Goal: Task Accomplishment & Management: Manage account settings

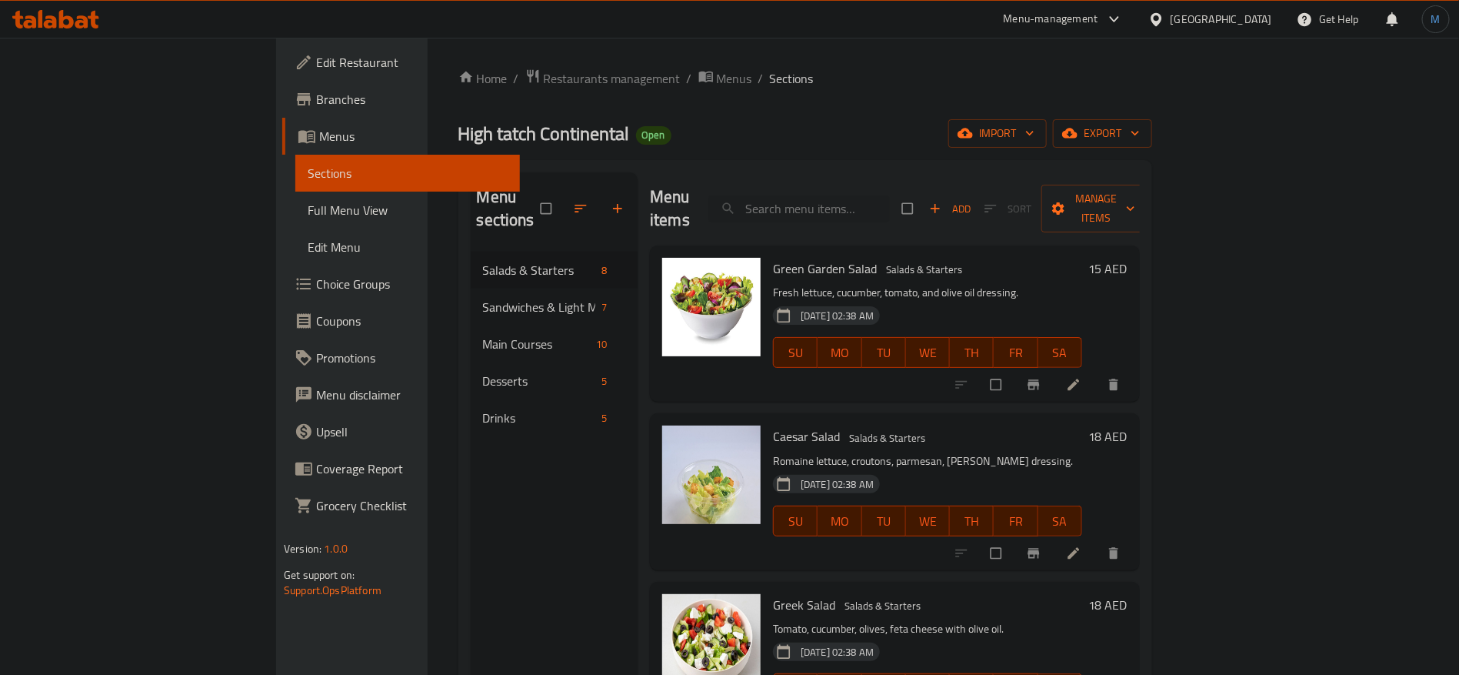
click at [1202, 35] on div "[GEOGRAPHIC_DATA]" at bounding box center [1210, 19] width 148 height 37
click at [1199, 22] on div "[GEOGRAPHIC_DATA]" at bounding box center [1222, 19] width 102 height 17
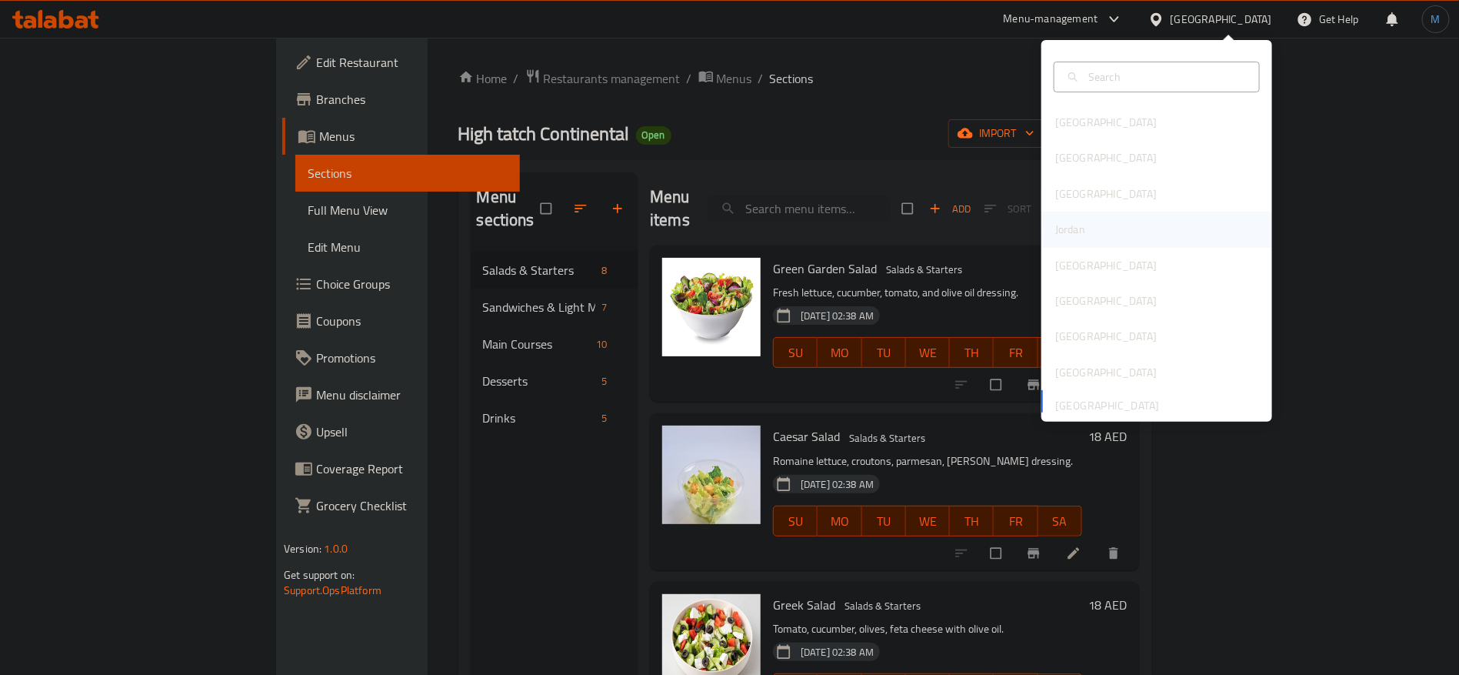
click at [1108, 241] on div "Jordan" at bounding box center [1157, 229] width 231 height 35
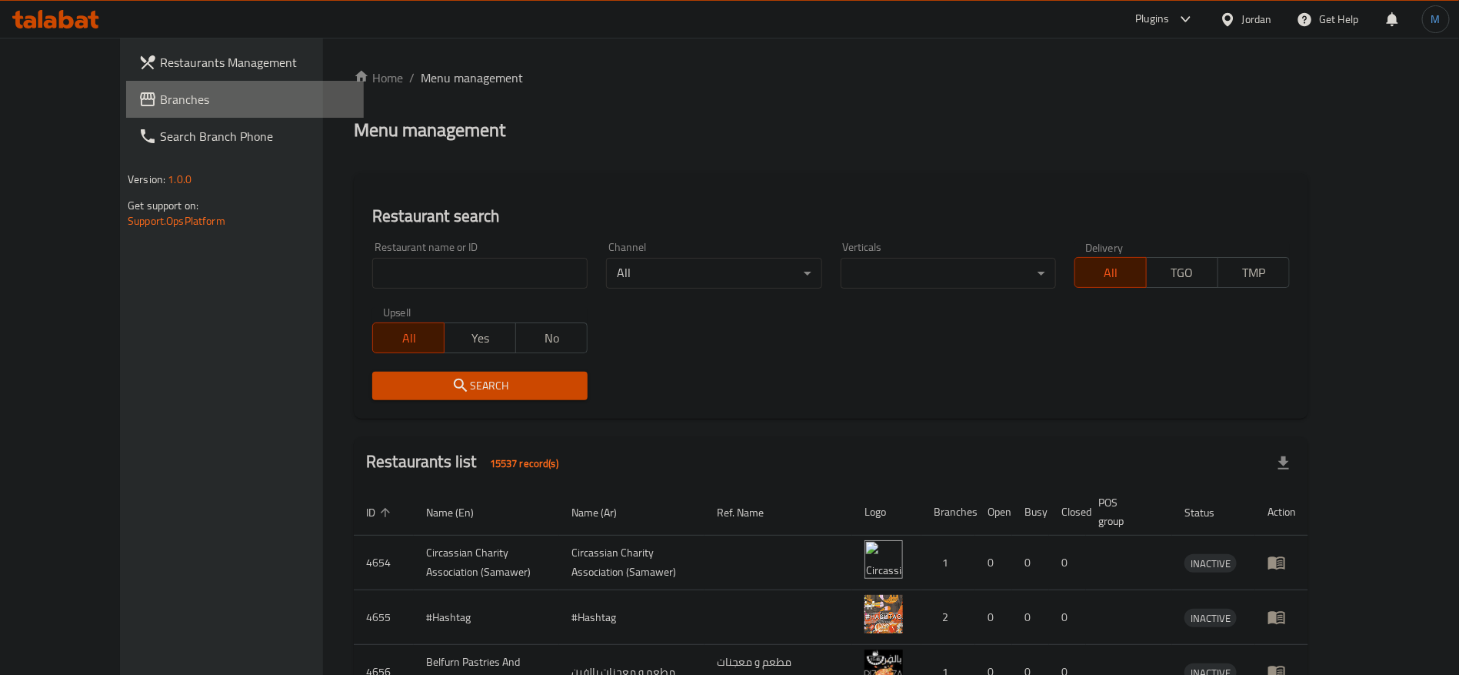
click at [160, 99] on span "Branches" at bounding box center [256, 99] width 192 height 18
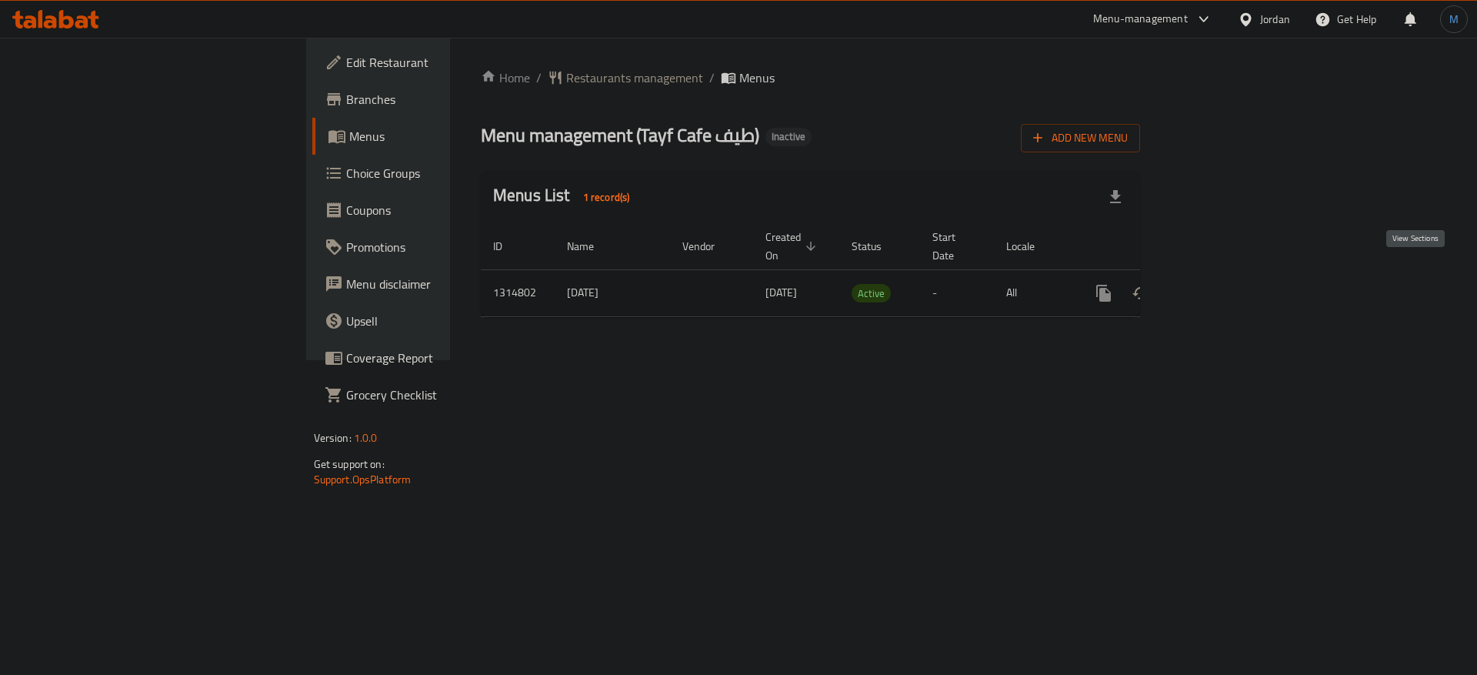
click at [1224, 284] on icon "enhanced table" at bounding box center [1215, 293] width 18 height 18
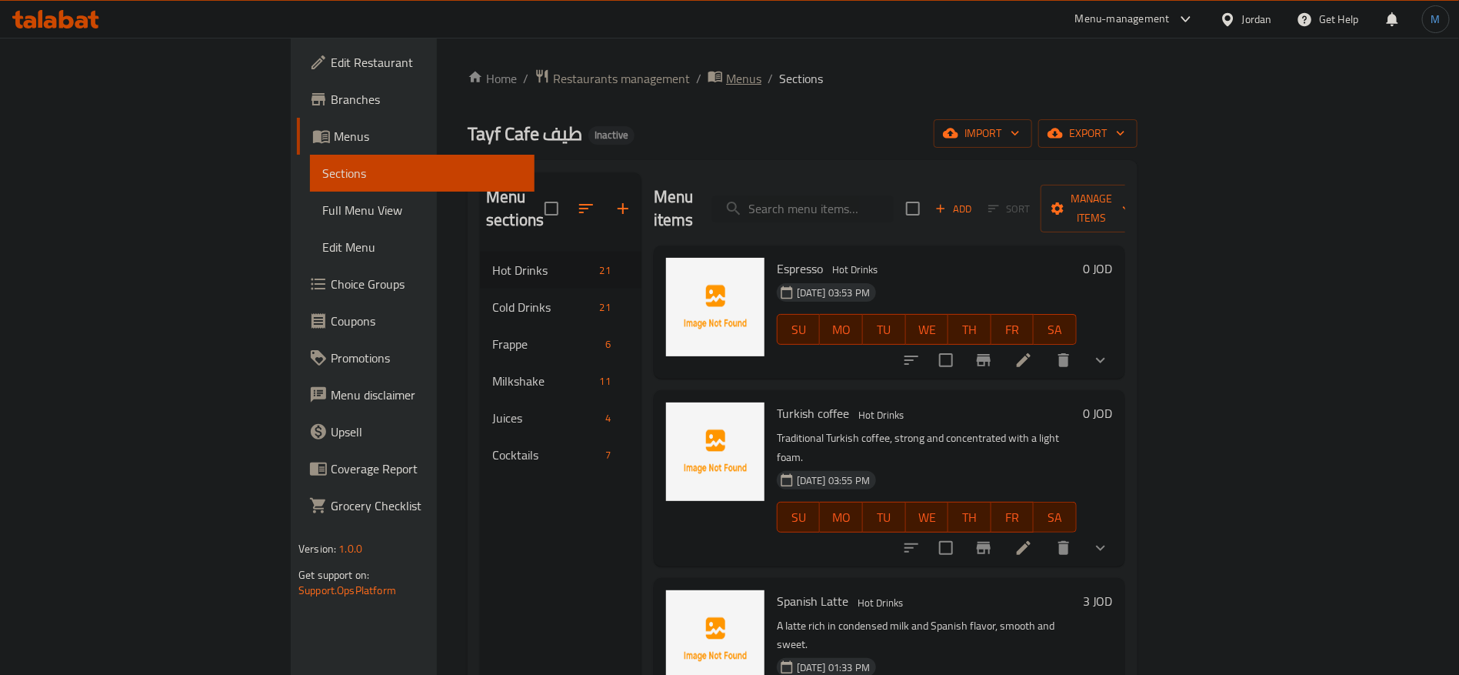
click at [726, 69] on span "Menus" at bounding box center [743, 78] width 35 height 18
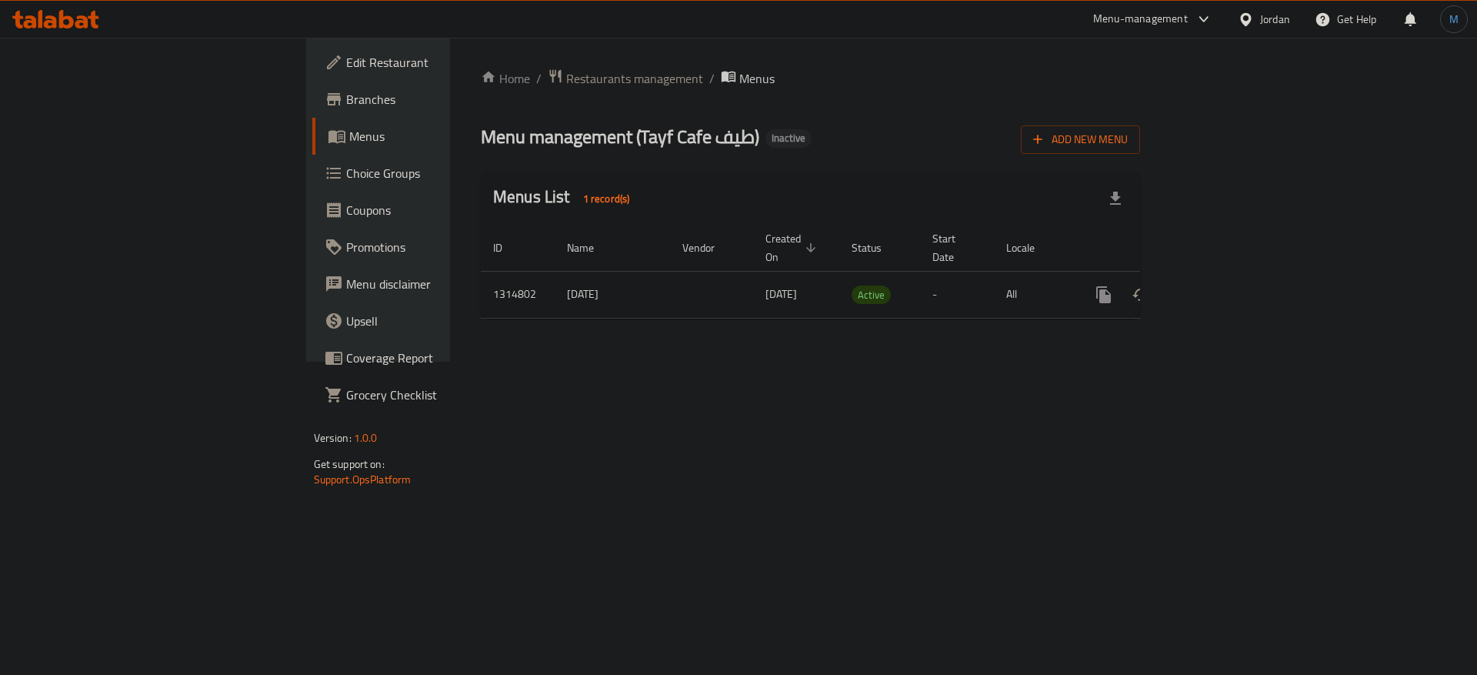
click at [1140, 119] on div "Add New Menu" at bounding box center [1080, 136] width 119 height 35
click at [1224, 285] on icon "enhanced table" at bounding box center [1215, 294] width 18 height 18
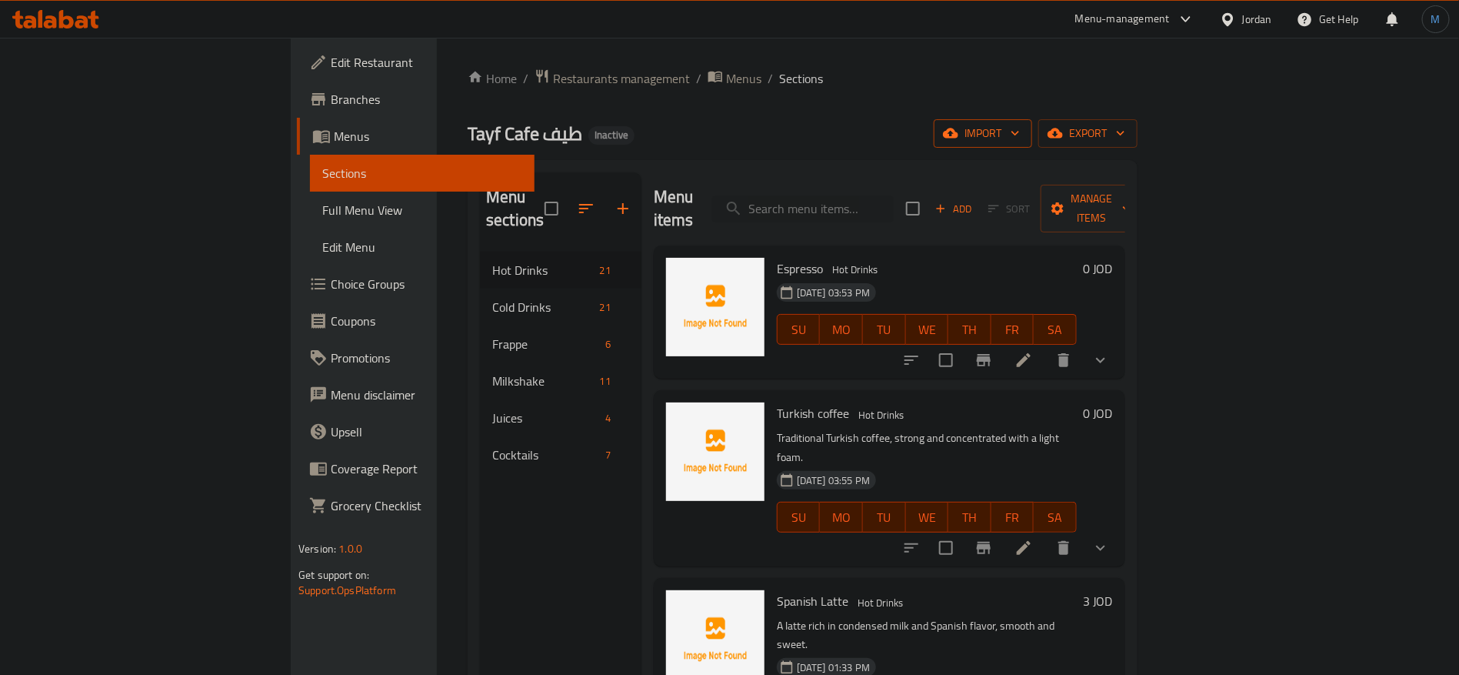
click at [1020, 130] on span "import" at bounding box center [983, 133] width 74 height 19
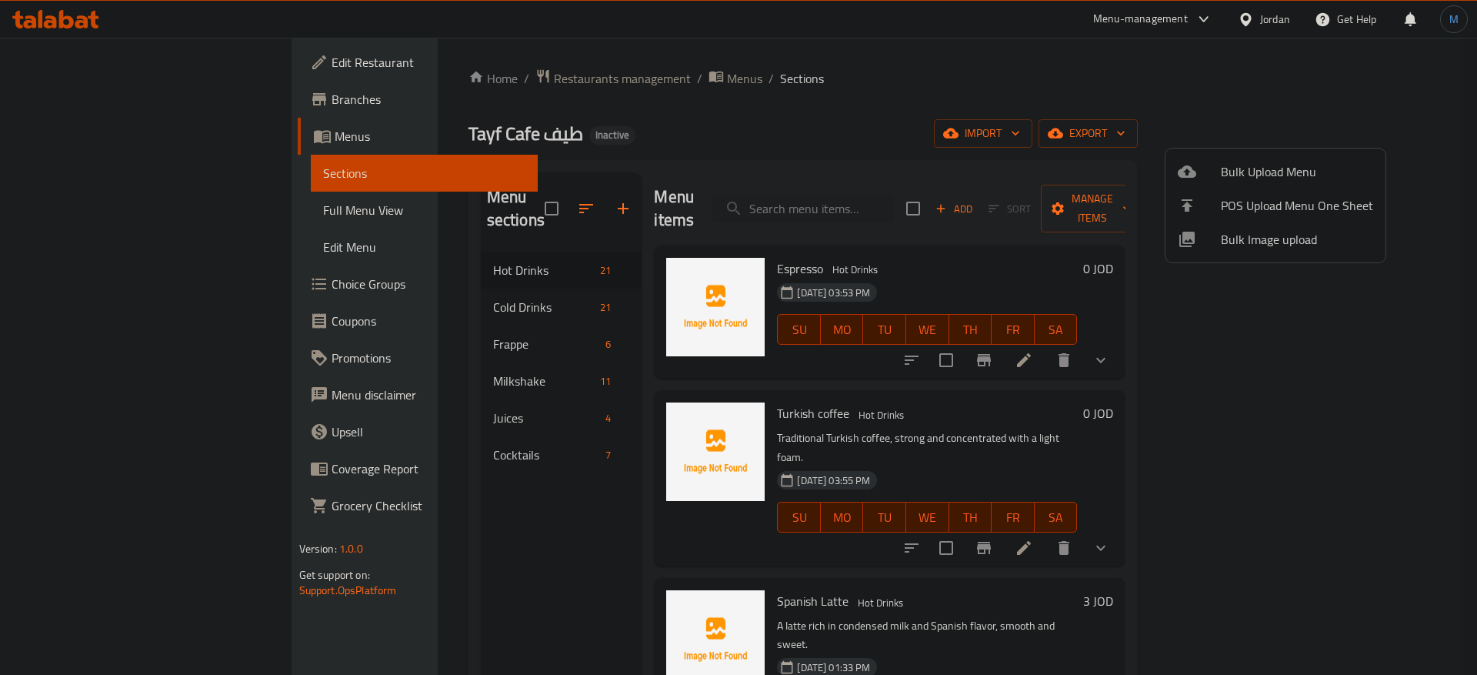
click at [1292, 165] on span "Bulk Upload Menu" at bounding box center [1297, 171] width 152 height 18
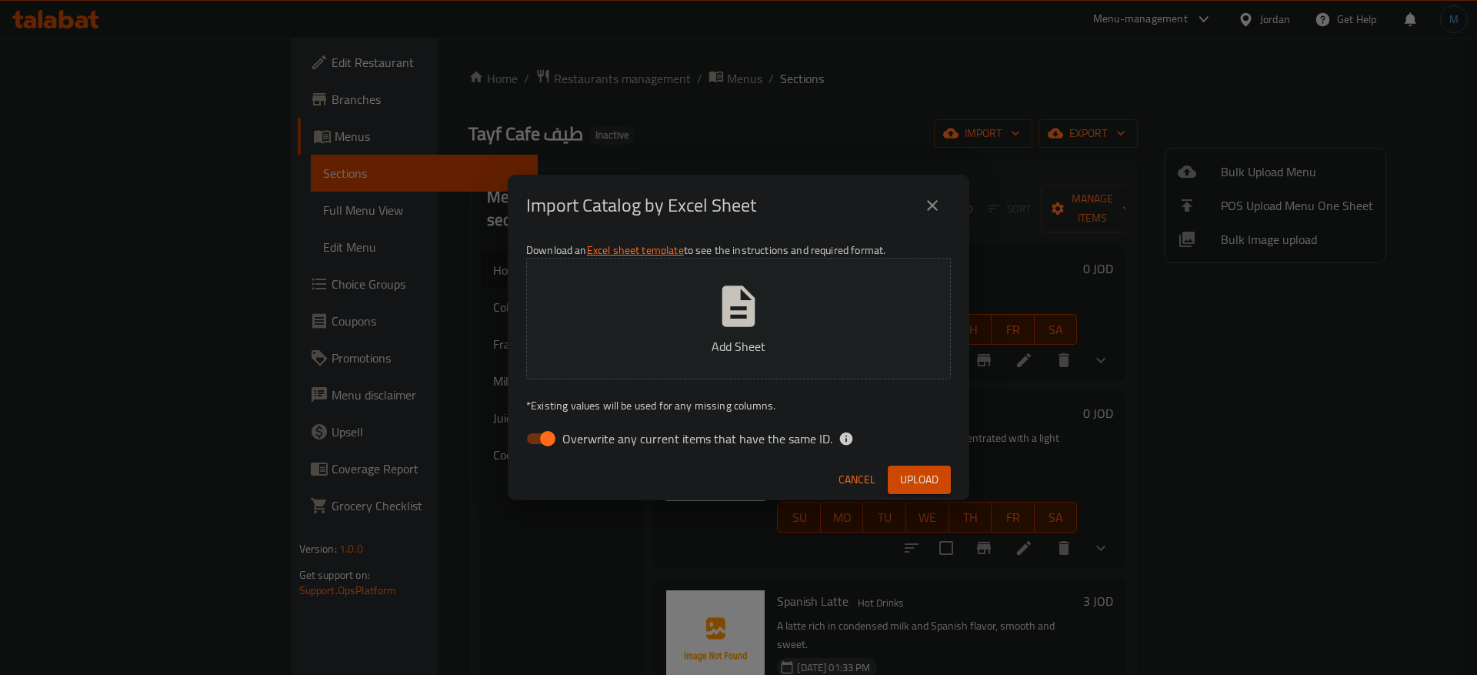
click at [649, 439] on span "Overwrite any current items that have the same ID." at bounding box center [697, 438] width 270 height 18
click at [592, 439] on input "Overwrite any current items that have the same ID." at bounding box center [548, 438] width 88 height 29
checkbox input "false"
click at [928, 468] on button "Upload" at bounding box center [919, 479] width 63 height 28
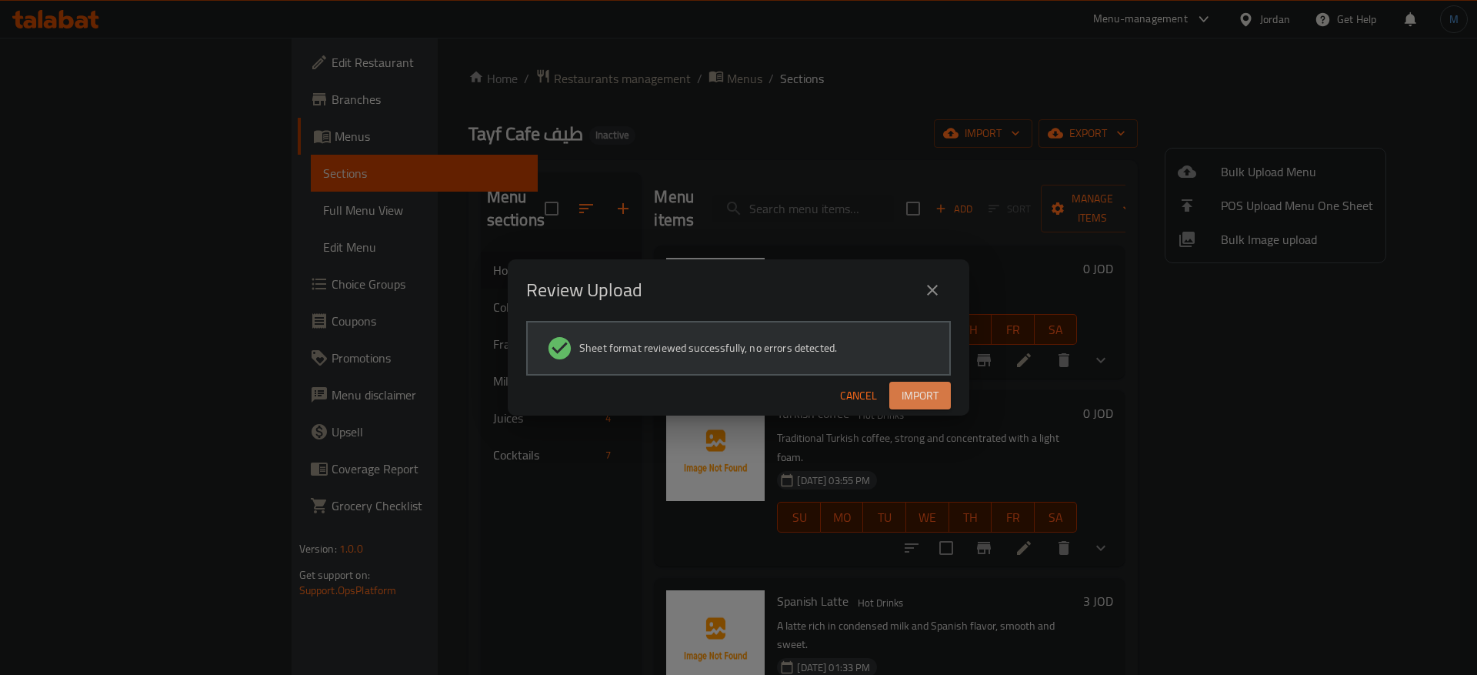
click at [929, 389] on span "Import" at bounding box center [920, 395] width 37 height 19
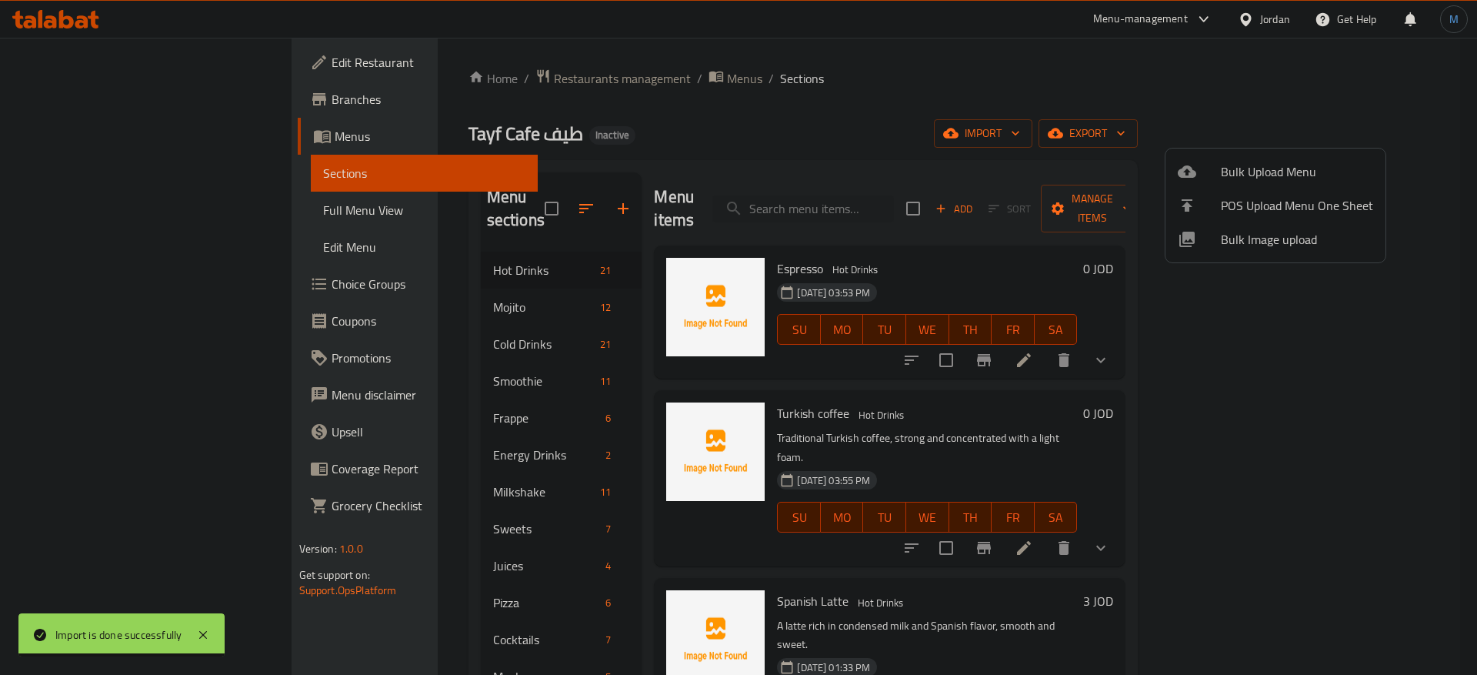
click at [518, 192] on div at bounding box center [738, 337] width 1477 height 675
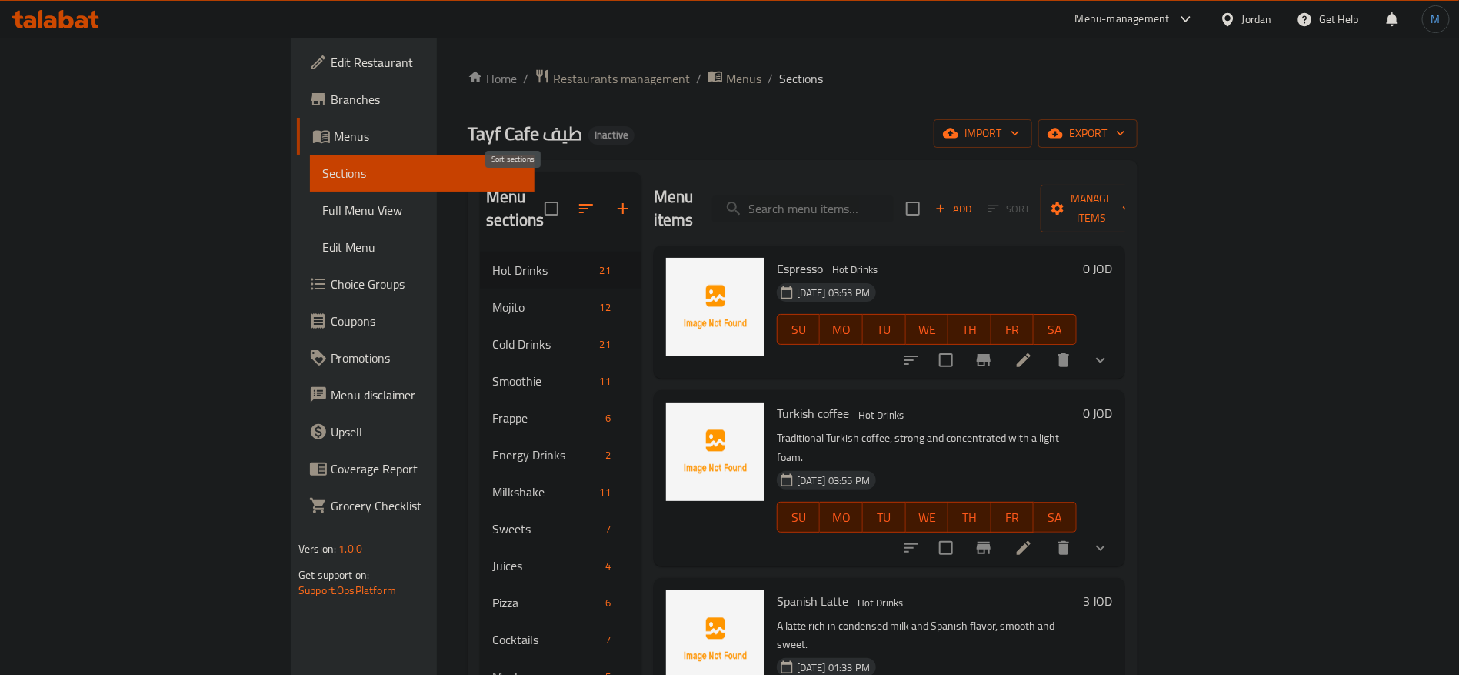
click at [579, 204] on icon "button" at bounding box center [586, 208] width 14 height 9
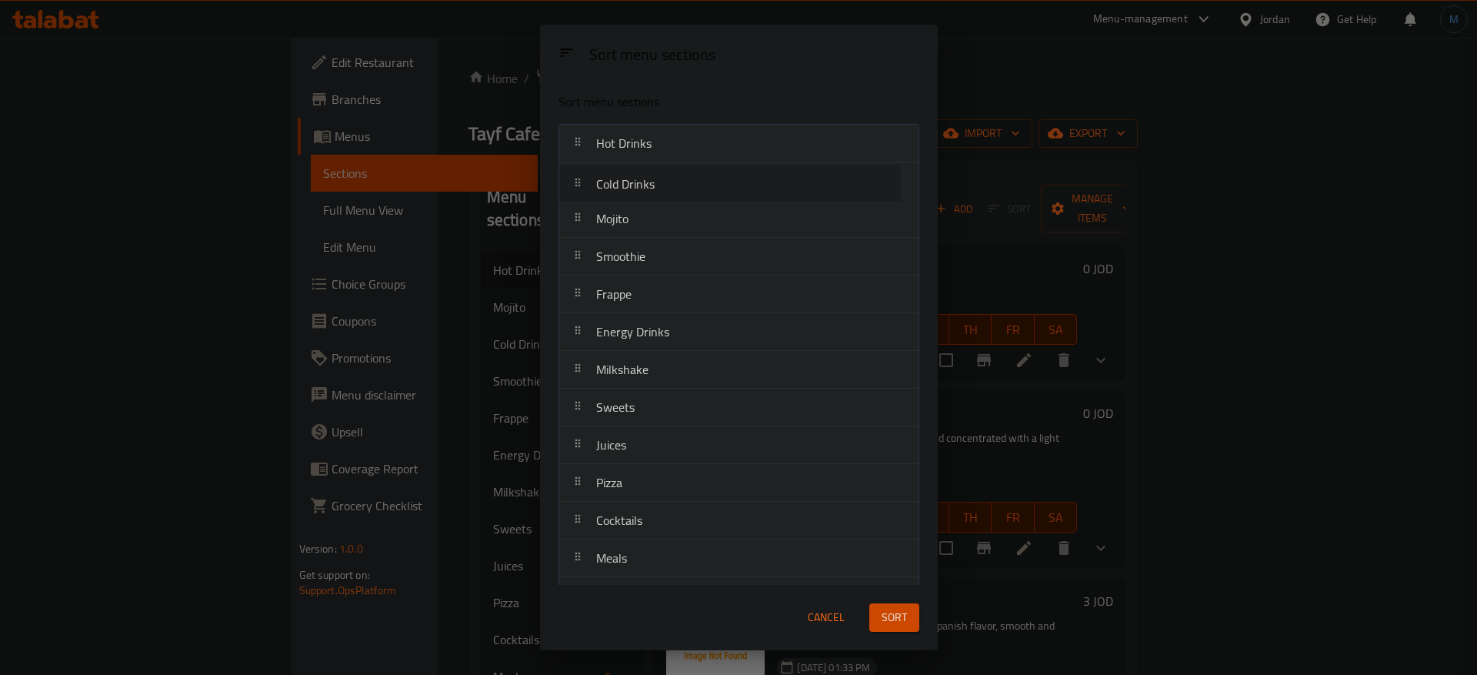
drag, startPoint x: 657, startPoint y: 233, endPoint x: 655, endPoint y: 193, distance: 40.0
click at [655, 193] on nav "Hot Drinks Mojito Cold Drinks Smoothie Frappe Energy Drinks Milkshake Sweets Ju…" at bounding box center [739, 426] width 361 height 605
drag, startPoint x: 663, startPoint y: 293, endPoint x: 665, endPoint y: 218, distance: 74.7
click at [665, 218] on nav "Hot Drinks Cold Drinks Mojito Smoothie Frappe Energy Drinks Milkshake Sweets Ju…" at bounding box center [739, 426] width 361 height 605
drag, startPoint x: 670, startPoint y: 373, endPoint x: 670, endPoint y: 261, distance: 112.3
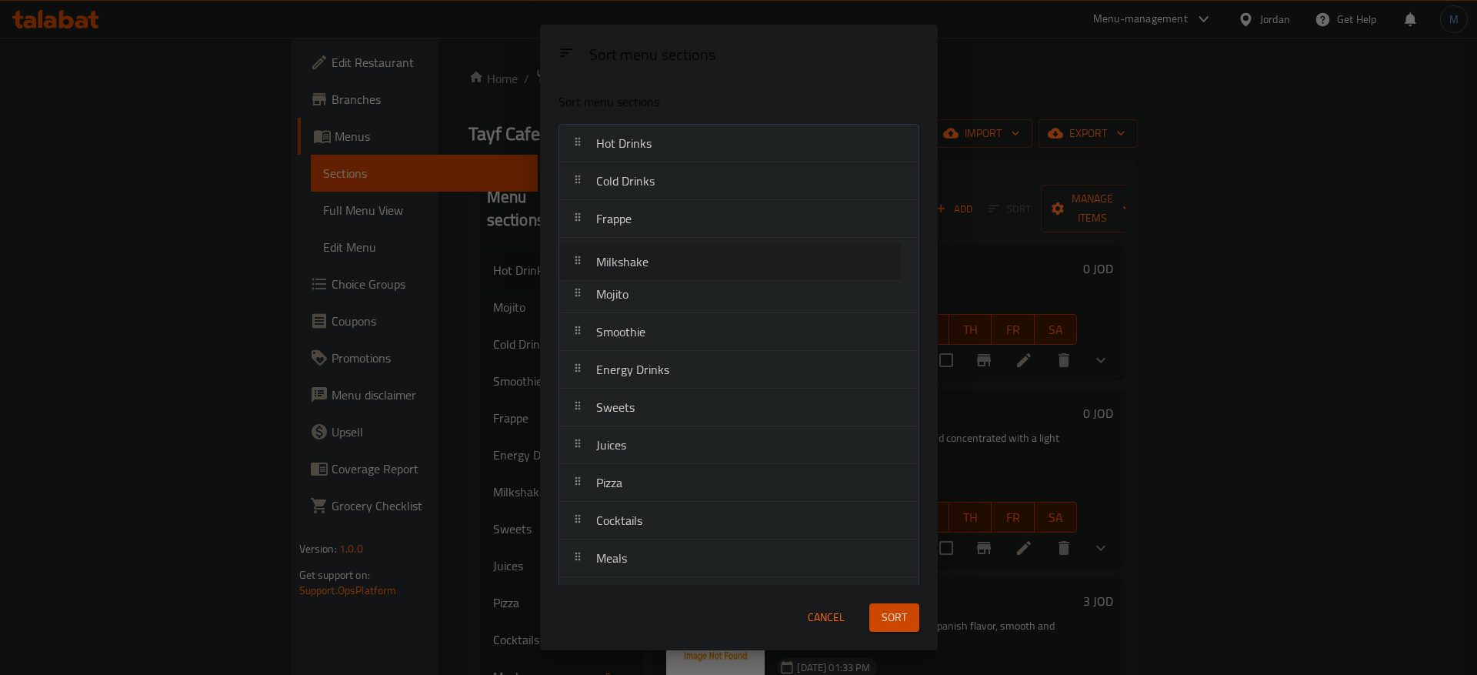
click at [670, 261] on nav "Hot Drinks Cold Drinks Frappe Mojito Smoothie Energy Drinks Milkshake Sweets Ju…" at bounding box center [739, 426] width 361 height 605
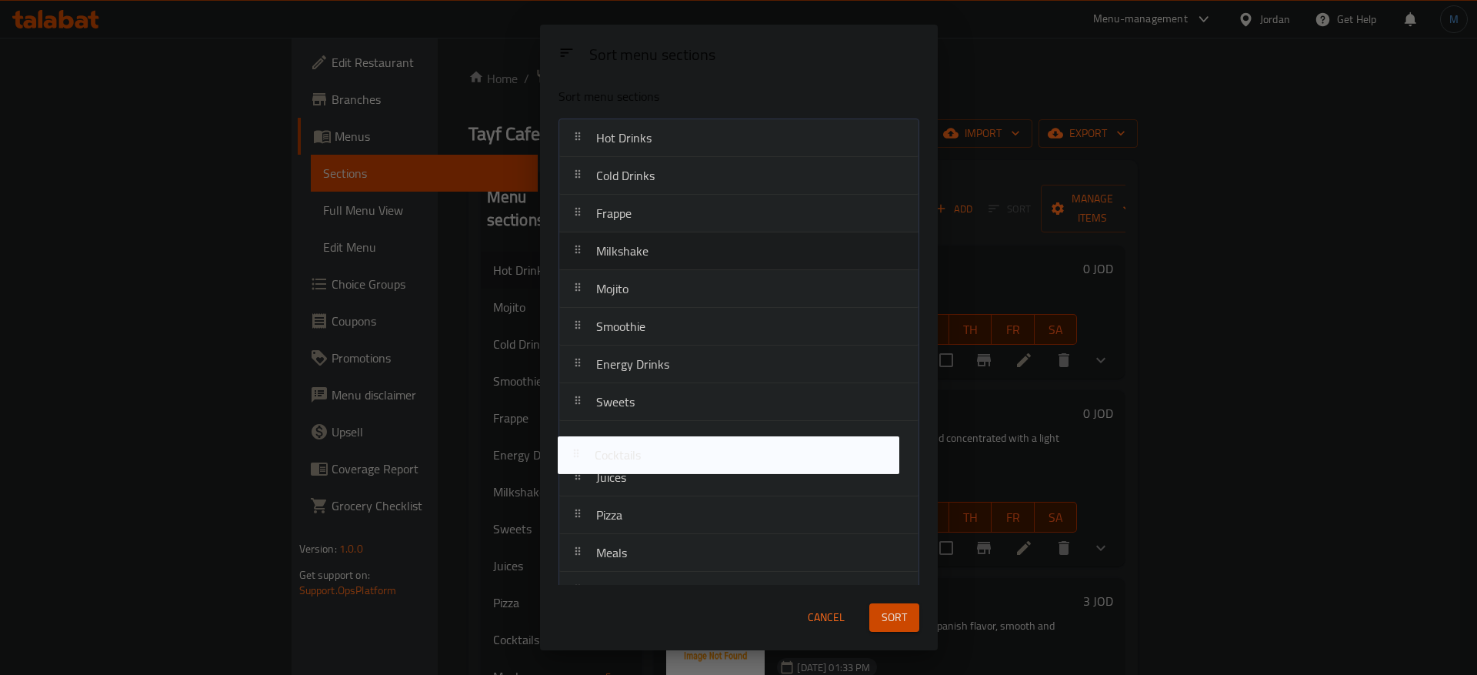
scroll to position [5, 0]
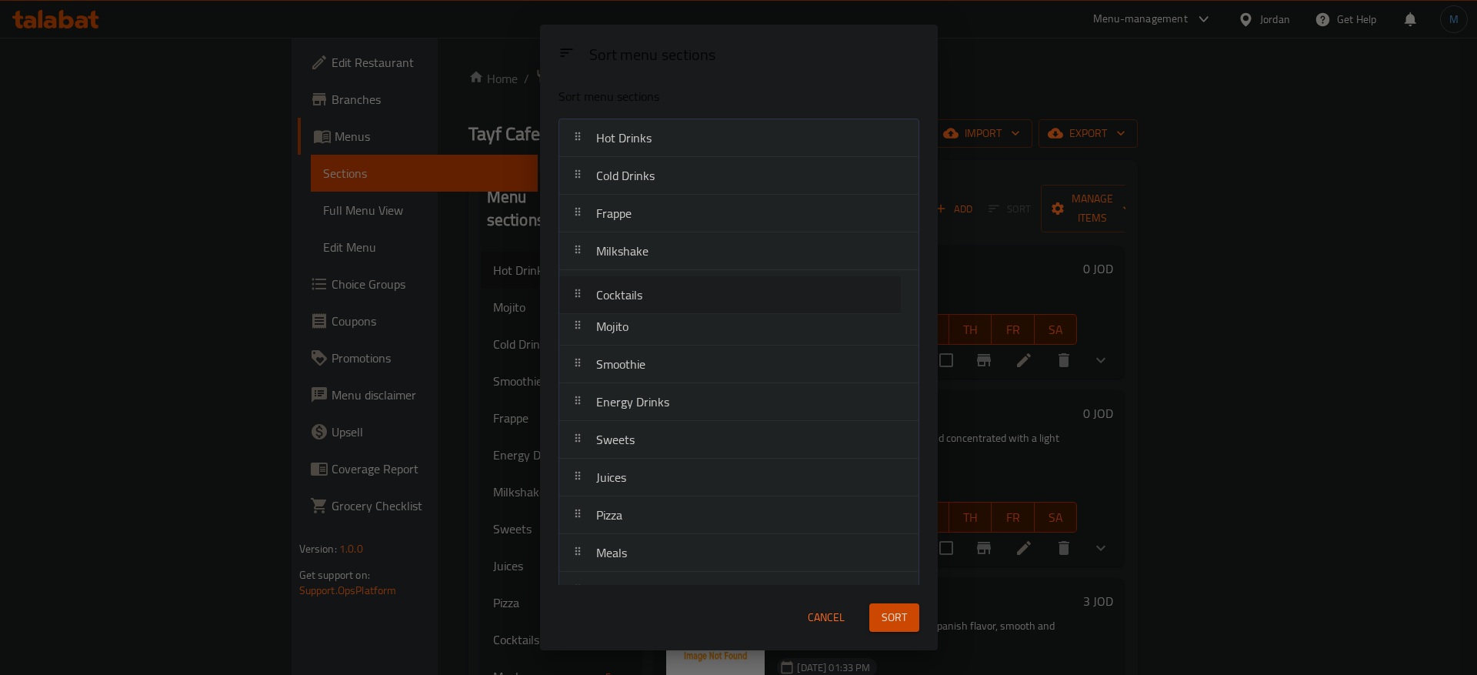
drag, startPoint x: 668, startPoint y: 525, endPoint x: 668, endPoint y: 293, distance: 231.6
click at [668, 293] on nav "Hot Drinks Cold Drinks Frappe Milkshake Mojito Smoothie Energy Drinks Sweets Ju…" at bounding box center [739, 420] width 361 height 605
drag, startPoint x: 684, startPoint y: 371, endPoint x: 705, endPoint y: 264, distance: 108.9
click at [705, 264] on nav "Hot Drinks Cold Drinks Frappe Milkshake Cocktails Mojito Smoothie Energy Drinks…" at bounding box center [739, 420] width 361 height 605
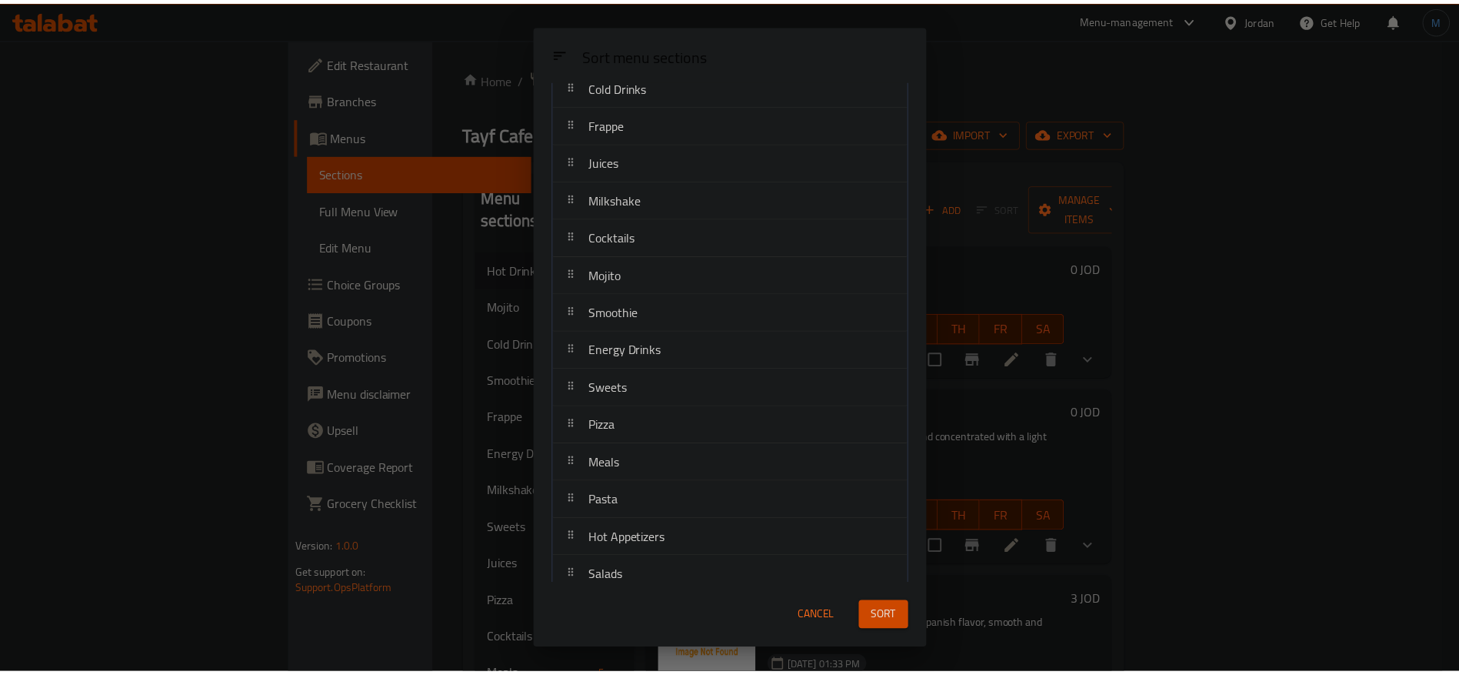
scroll to position [149, 0]
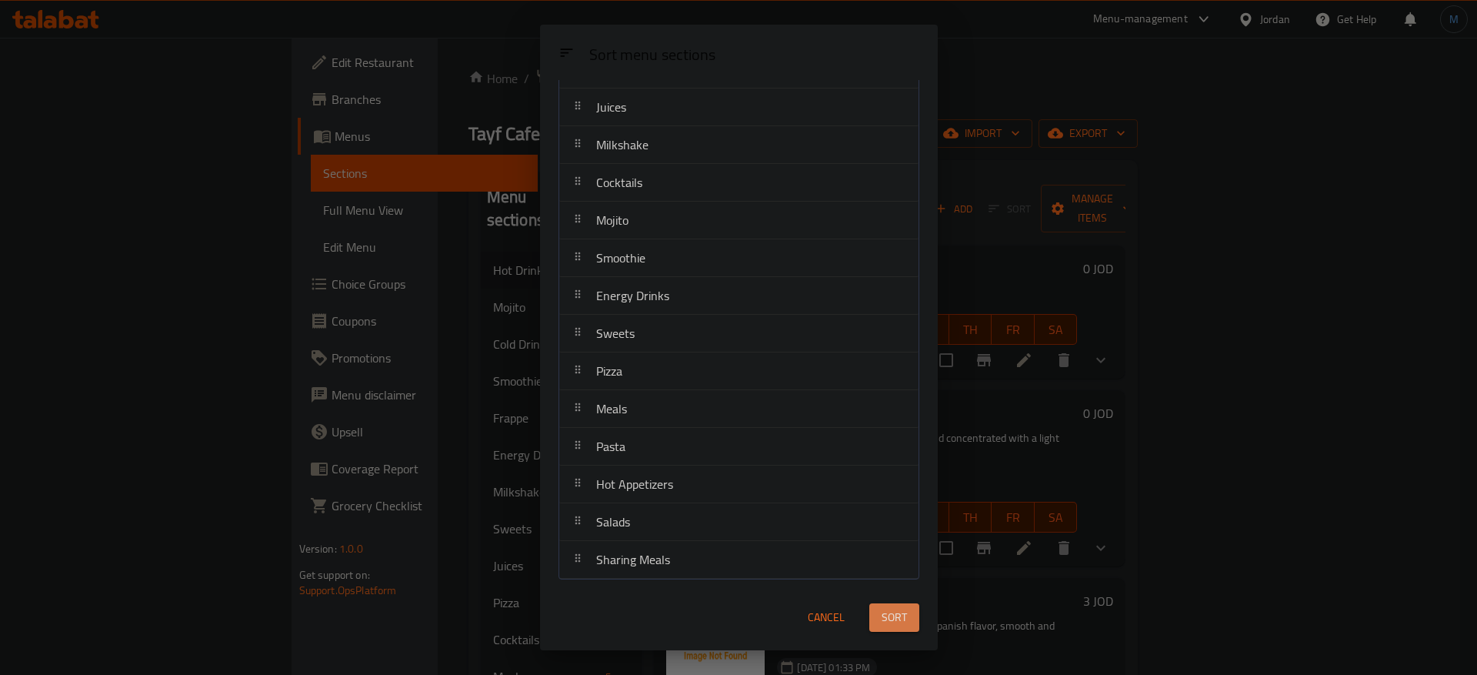
click at [908, 611] on button "Sort" at bounding box center [894, 617] width 50 height 28
